Goal: Transaction & Acquisition: Purchase product/service

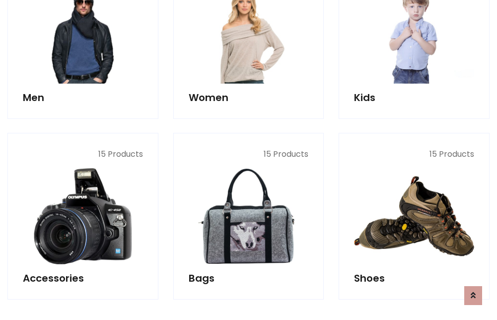
scroll to position [332, 0]
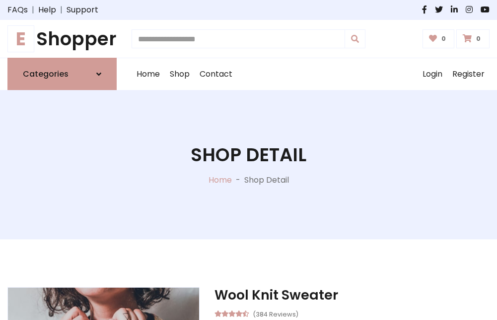
click at [62, 39] on h1 "E Shopper" at bounding box center [61, 39] width 109 height 22
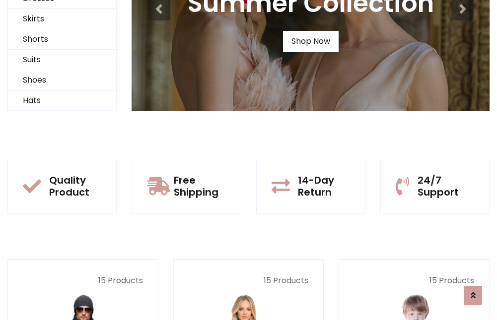
scroll to position [96, 0]
